Goal: Entertainment & Leisure: Consume media (video, audio)

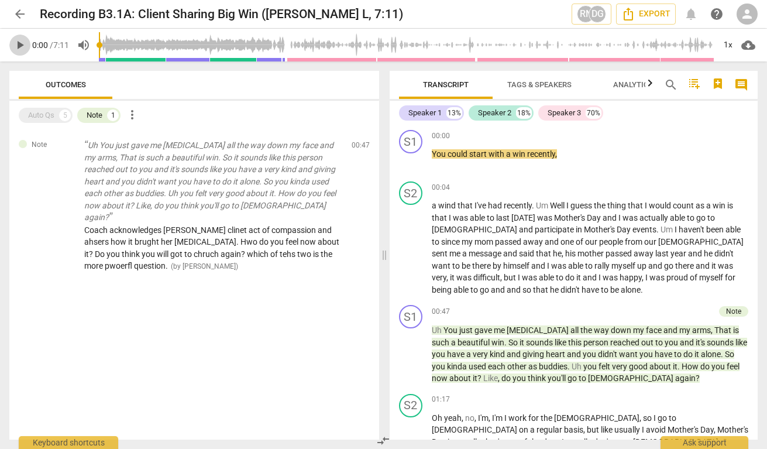
click at [21, 47] on span "play_arrow" at bounding box center [20, 45] width 14 height 14
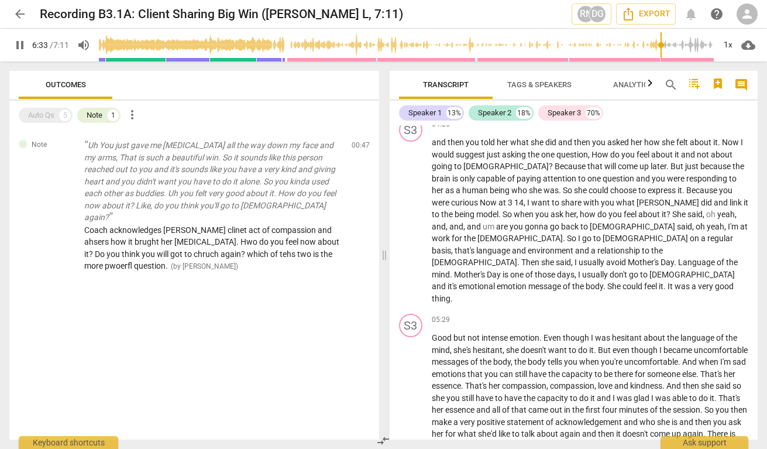
scroll to position [1027, 0]
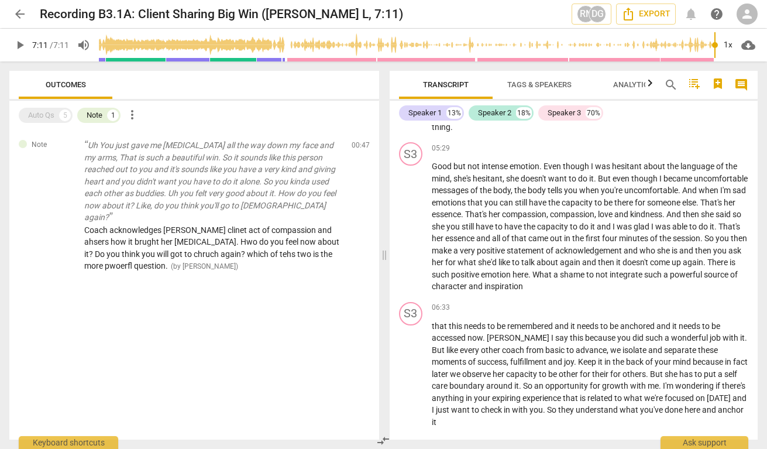
type input "431"
click at [505, 297] on div "S3 play_arrow pause 06:33 keyboard_arrow_right that this needs to be remembered…" at bounding box center [573, 365] width 368 height 136
click at [19, 18] on span "arrow_back" at bounding box center [20, 14] width 14 height 14
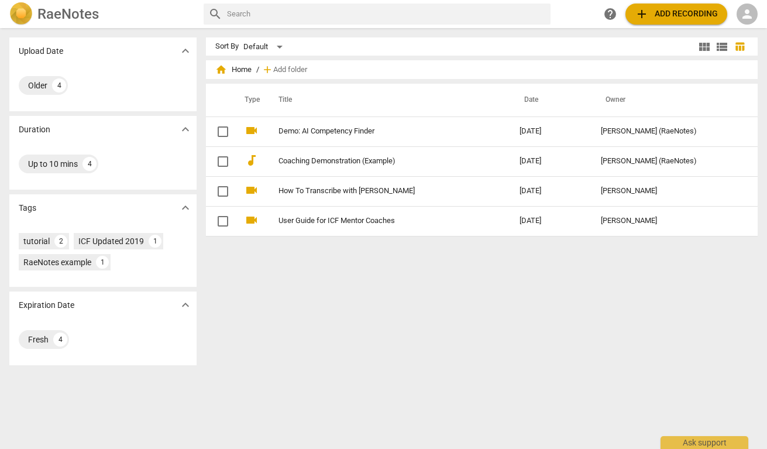
click at [751, 12] on span "person" at bounding box center [747, 14] width 14 height 14
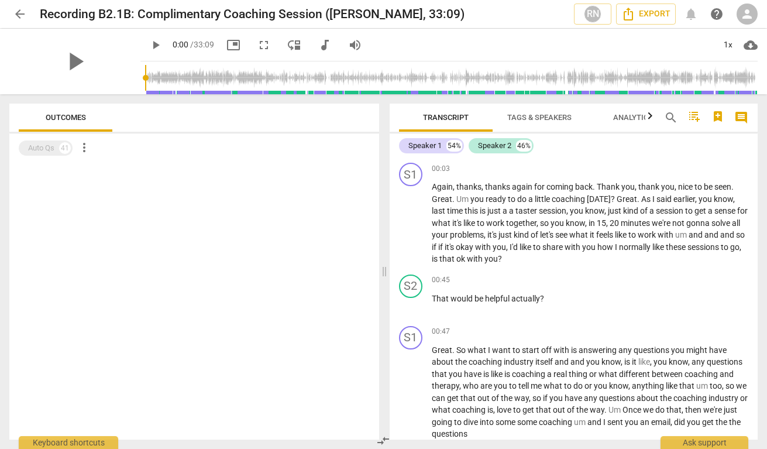
click at [23, 9] on span "arrow_back" at bounding box center [20, 14] width 14 height 14
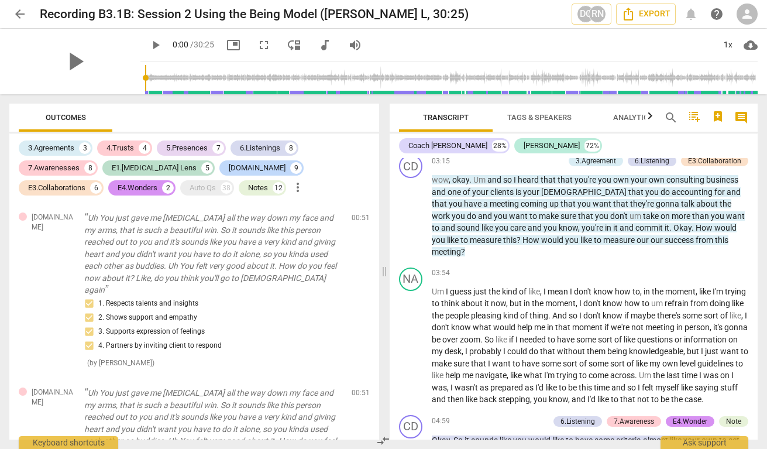
scroll to position [284, 0]
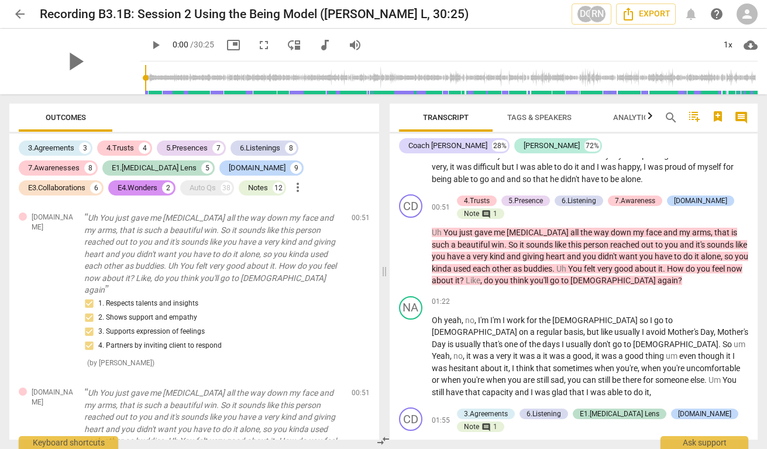
click at [746, 17] on span "person" at bounding box center [747, 14] width 14 height 14
click at [744, 31] on li "Login" at bounding box center [737, 28] width 42 height 28
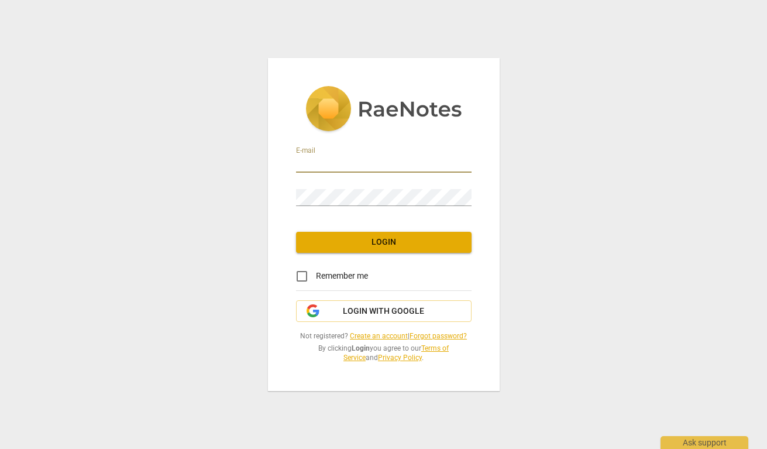
click at [347, 157] on input "email" at bounding box center [383, 164] width 175 height 17
type input "[EMAIL_ADDRESS][DOMAIN_NAME]"
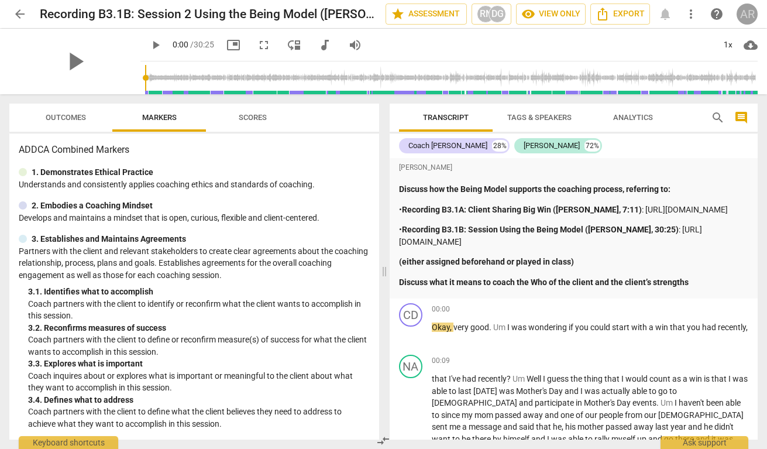
click at [748, 18] on div "AR" at bounding box center [746, 14] width 21 height 21
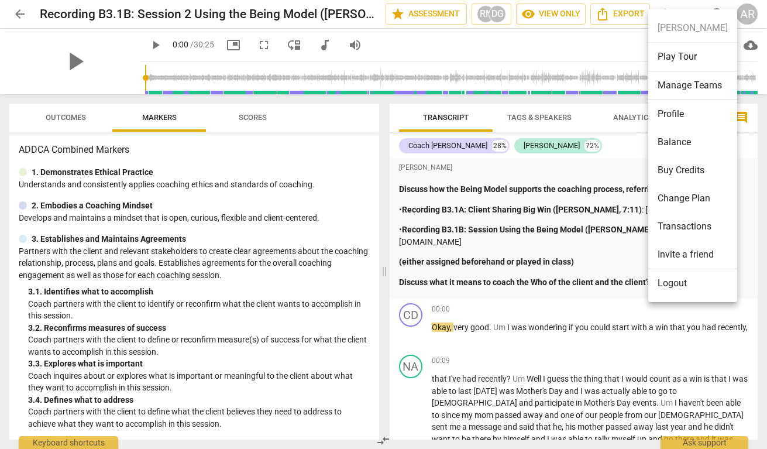
click at [419, 42] on div at bounding box center [383, 224] width 767 height 449
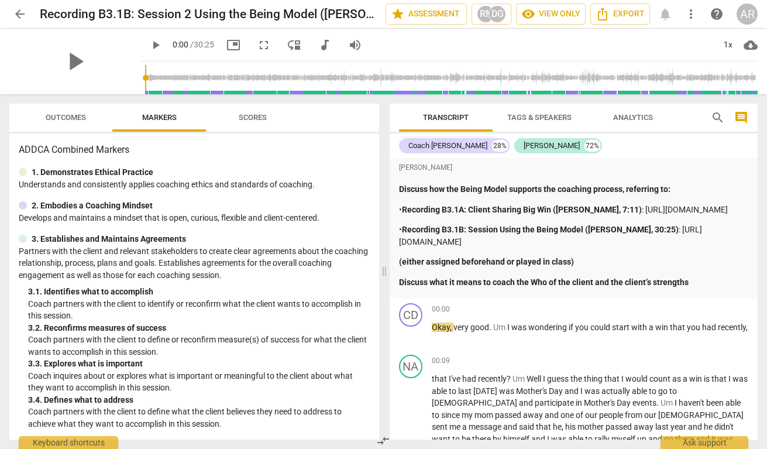
click at [749, 17] on div "AR" at bounding box center [746, 14] width 21 height 21
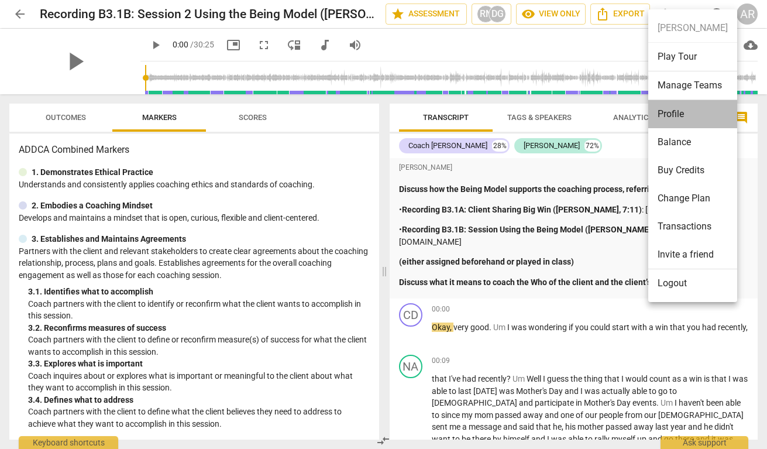
click at [675, 115] on li "Profile" at bounding box center [692, 114] width 89 height 28
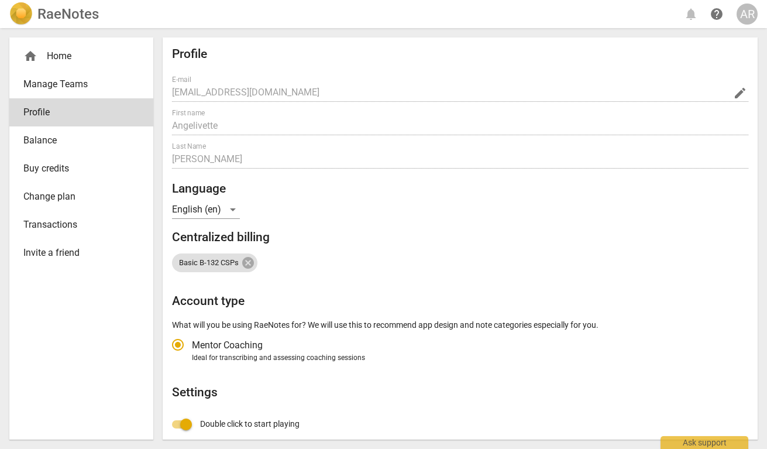
radio input "false"
click at [66, 59] on div "home Home" at bounding box center [76, 56] width 106 height 14
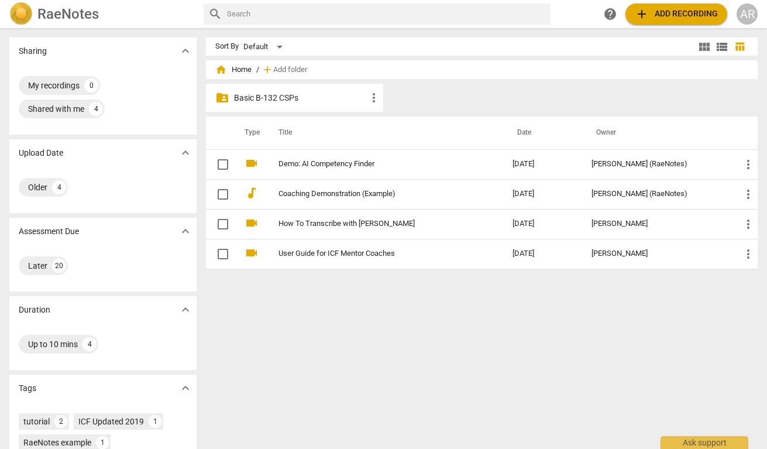
click at [310, 95] on p "Basic B-132 CSPs" at bounding box center [300, 98] width 133 height 12
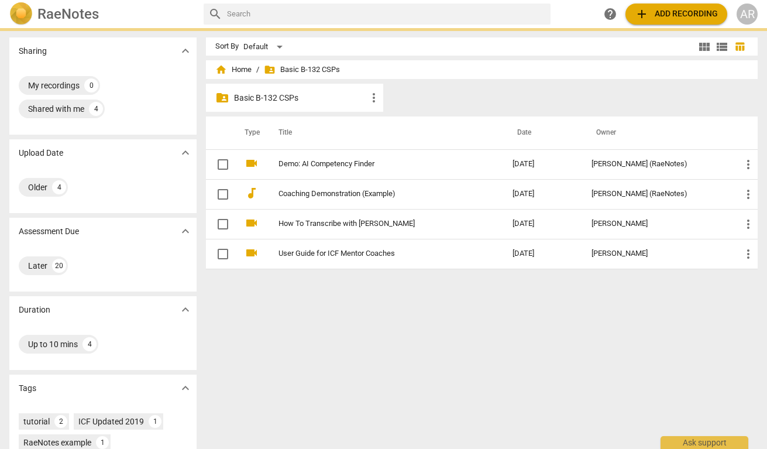
click at [310, 95] on p "Basic B-132 CSPs" at bounding box center [300, 98] width 133 height 12
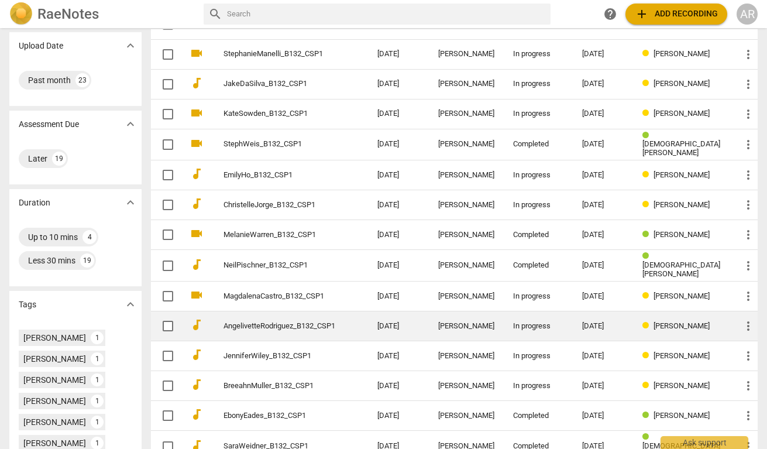
scroll to position [108, 0]
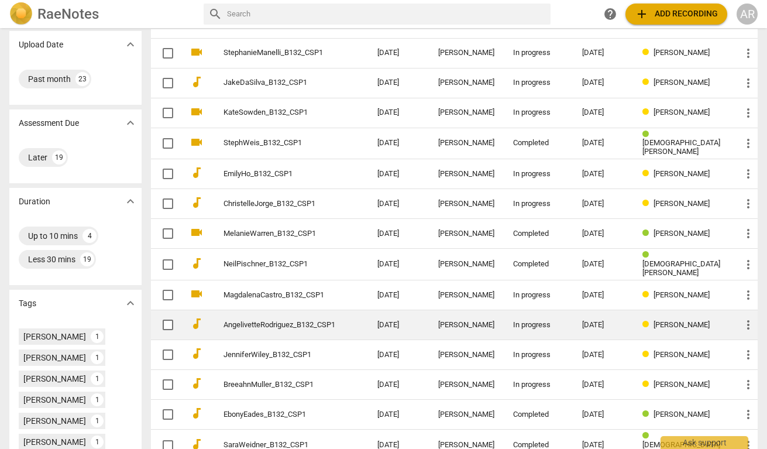
click at [563, 320] on div "In progress" at bounding box center [538, 324] width 50 height 9
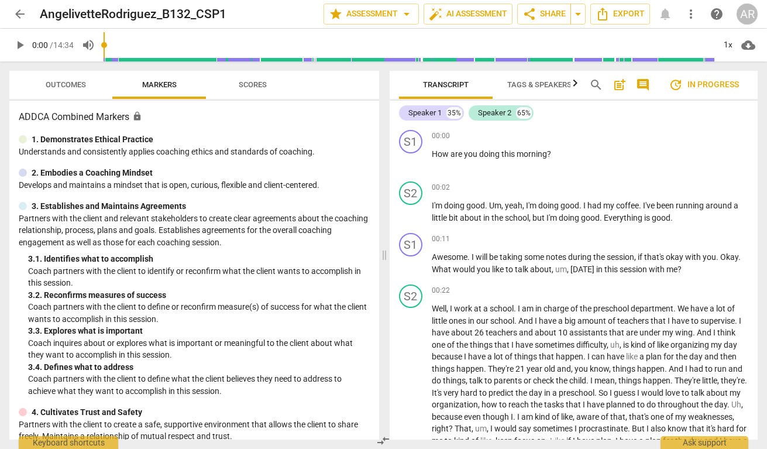
click at [254, 88] on span "Scores" at bounding box center [253, 84] width 28 height 9
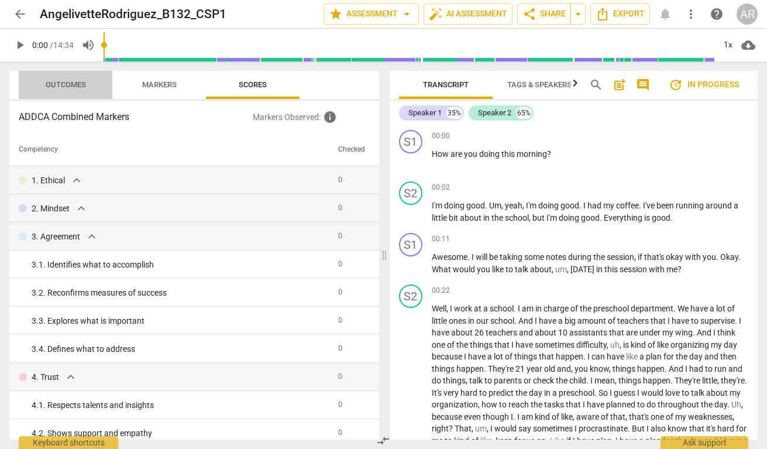
click at [65, 84] on span "Outcomes" at bounding box center [66, 84] width 40 height 9
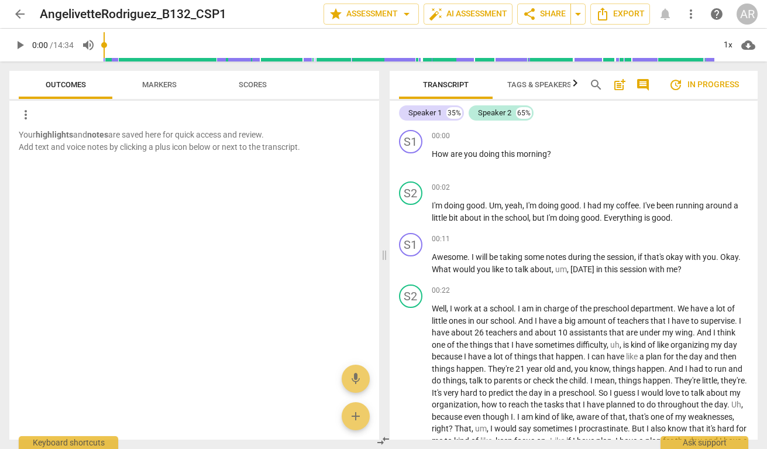
click at [143, 80] on span "Markers" at bounding box center [159, 84] width 35 height 9
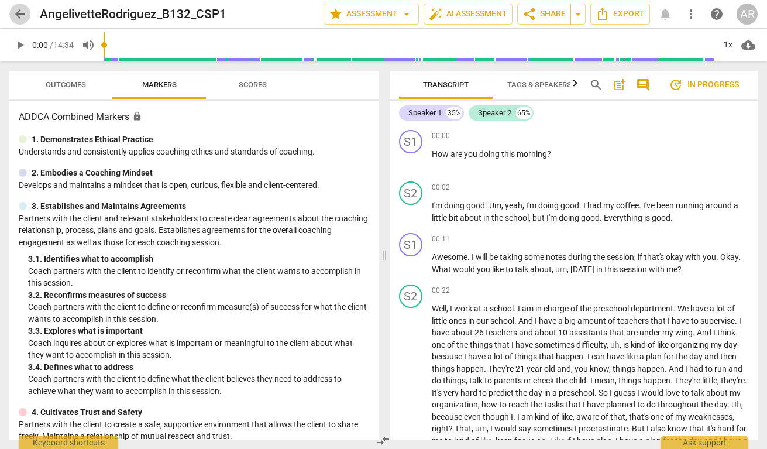
click at [18, 16] on span "arrow_back" at bounding box center [20, 14] width 14 height 14
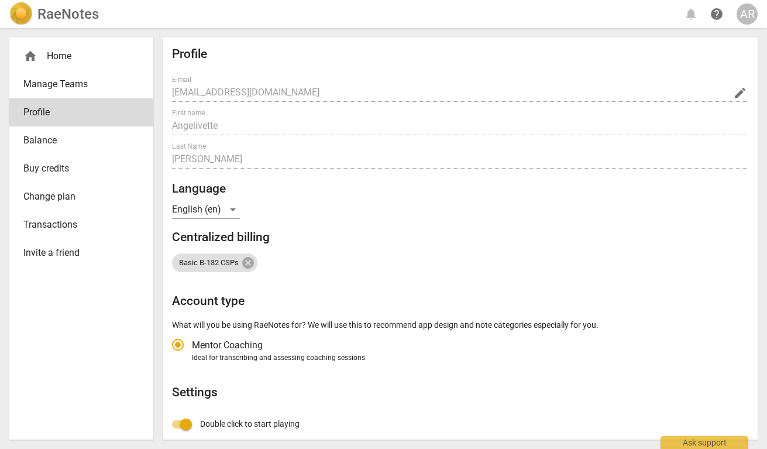
radio input "false"
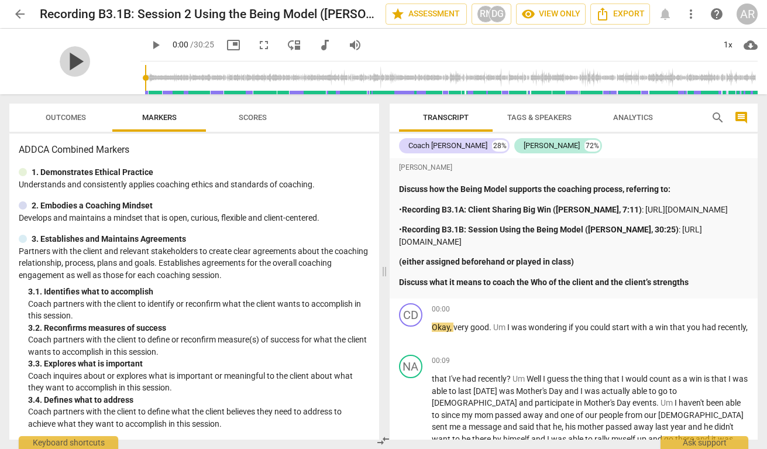
click at [73, 59] on span "play_arrow" at bounding box center [75, 61] width 30 height 30
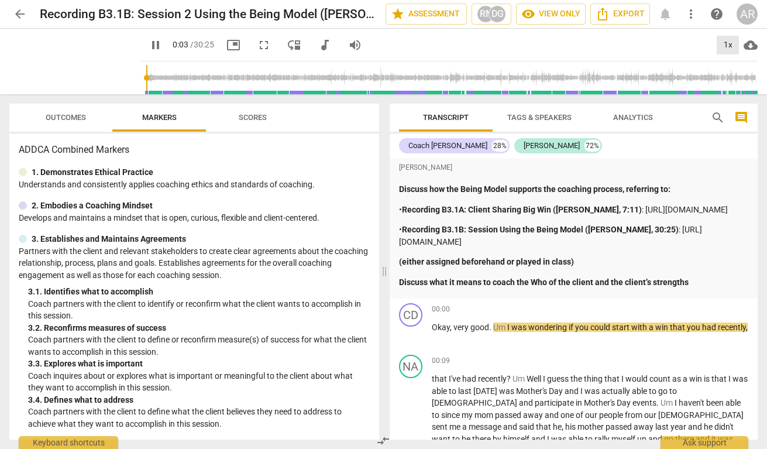
click at [723, 44] on div "1x" at bounding box center [727, 45] width 22 height 19
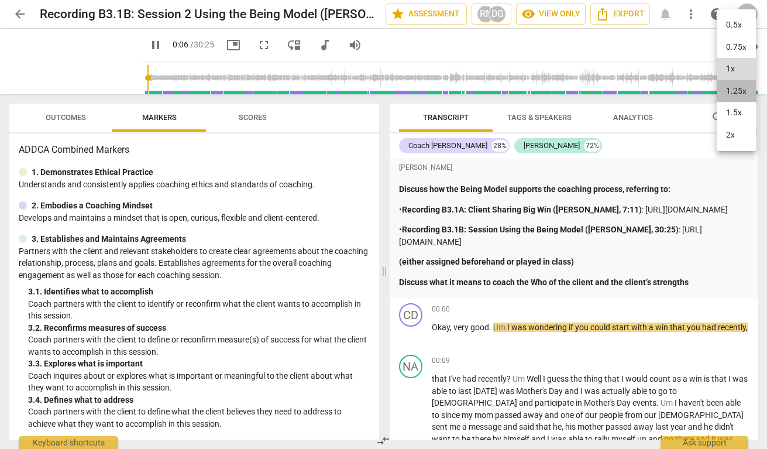
click at [738, 94] on li "1.25x" at bounding box center [735, 91] width 39 height 22
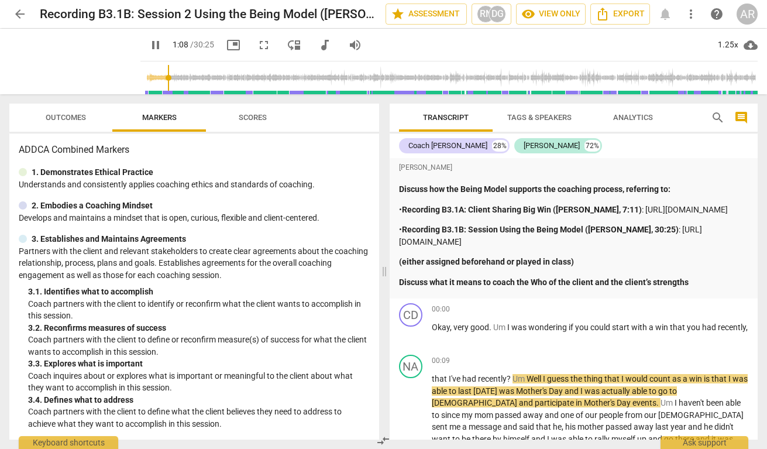
click at [154, 77] on input "range" at bounding box center [451, 77] width 612 height 37
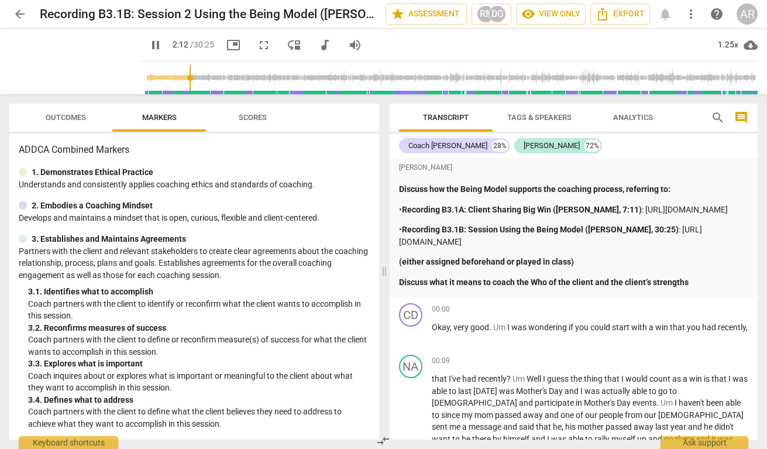
click at [176, 75] on input "range" at bounding box center [451, 77] width 612 height 37
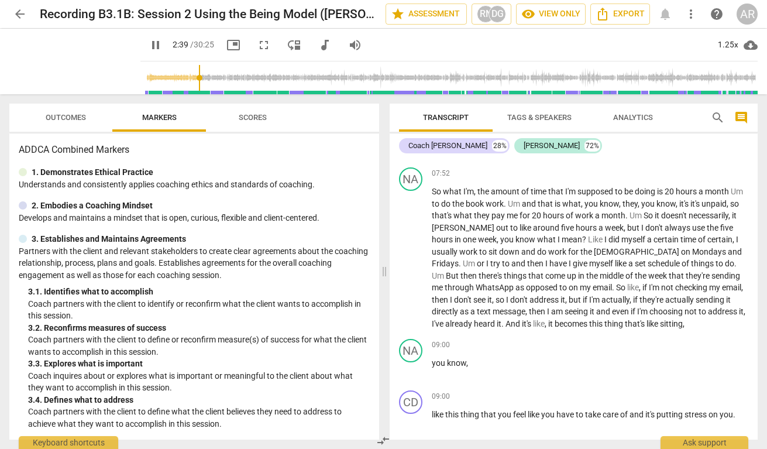
scroll to position [1510, 0]
click at [166, 79] on input "range" at bounding box center [451, 77] width 612 height 37
click at [153, 79] on input "range" at bounding box center [451, 77] width 612 height 37
click at [156, 79] on input "range" at bounding box center [451, 77] width 612 height 37
click at [162, 79] on input "range" at bounding box center [451, 77] width 612 height 37
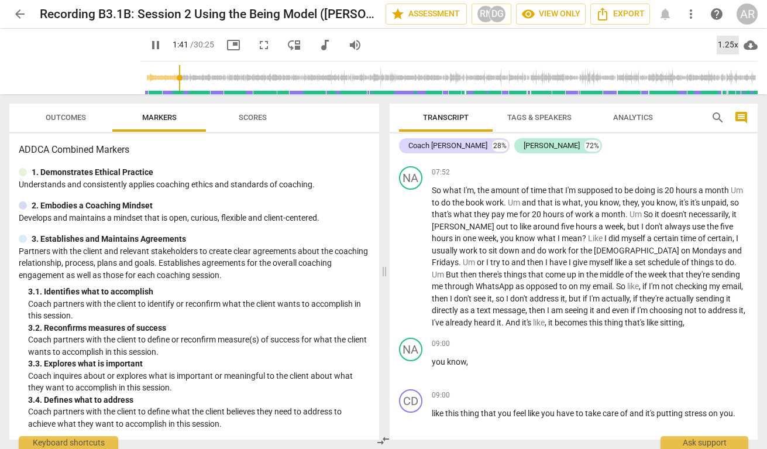
click at [730, 45] on div "1.25x" at bounding box center [727, 45] width 22 height 19
click at [734, 109] on li "1.5x" at bounding box center [735, 113] width 39 height 22
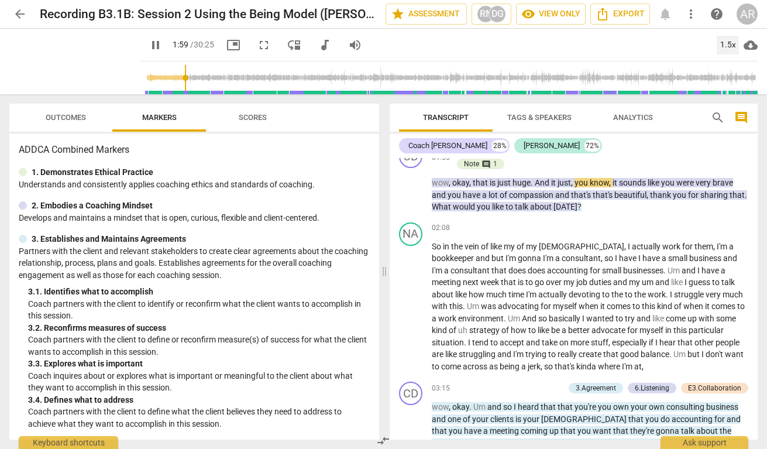
scroll to position [547, 0]
click at [730, 45] on div "1.5x" at bounding box center [727, 45] width 22 height 19
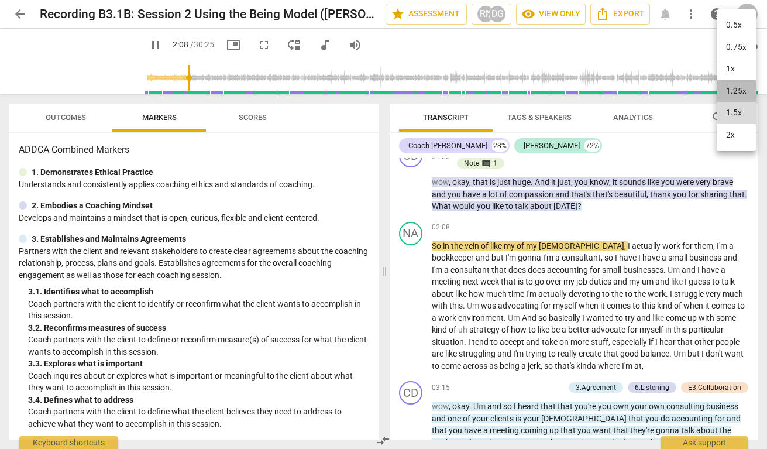
click at [730, 93] on li "1.25x" at bounding box center [735, 91] width 39 height 22
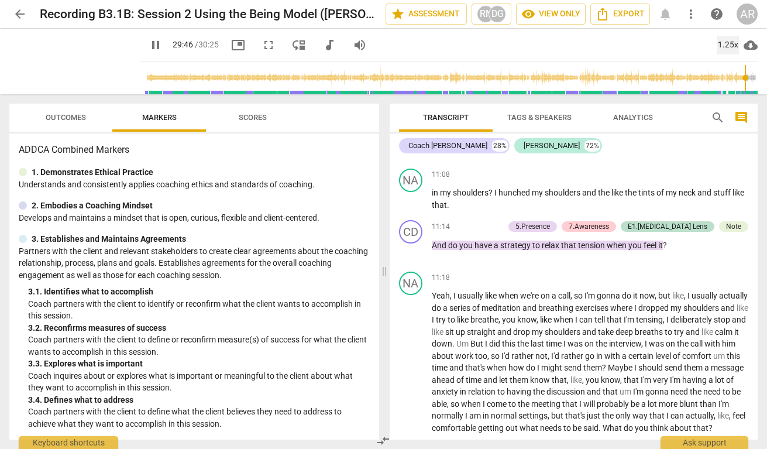
scroll to position [2156, 0]
type input "1825"
